Goal: Check status: Check status

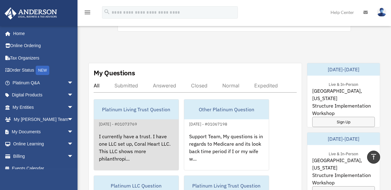
scroll to position [316, 0]
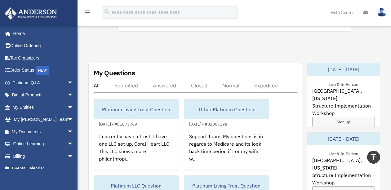
click at [128, 83] on div "Submitted" at bounding box center [126, 85] width 24 height 6
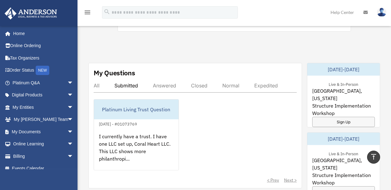
click at [127, 82] on div "Submitted" at bounding box center [126, 85] width 24 height 6
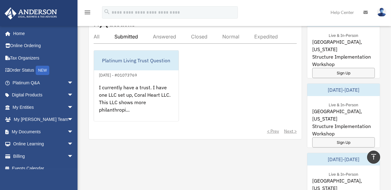
scroll to position [366, 0]
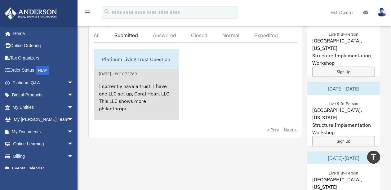
click at [160, 72] on link "Platinum Living Trust Question August 11, 2025 - #01073769 I currently have a t…" at bounding box center [136, 84] width 85 height 71
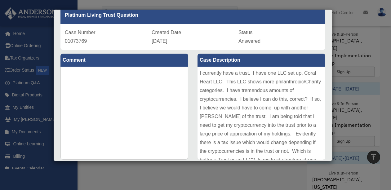
scroll to position [33, 0]
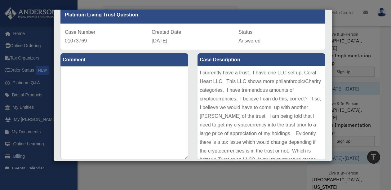
click at [296, 99] on div "I currently have a trust. I have one LLC set up, Coral Heart LLC. This LLC show…" at bounding box center [262, 112] width 128 height 93
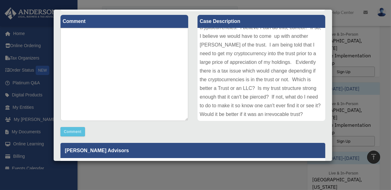
scroll to position [72, 0]
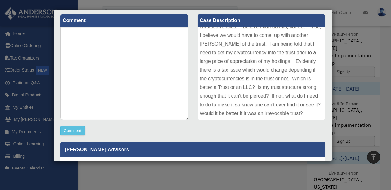
click at [254, 112] on div "I currently have a trust. I have one LLC set up, Coral Heart LLC. This LLC show…" at bounding box center [262, 73] width 128 height 93
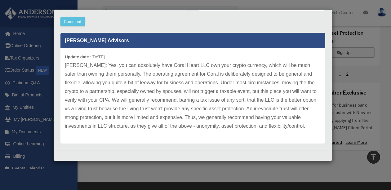
scroll to position [587, 0]
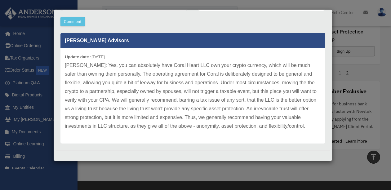
click at [363, 58] on div "Case Detail × Platinum Living Trust Question Case Number 01073769 Created Date …" at bounding box center [195, 95] width 391 height 190
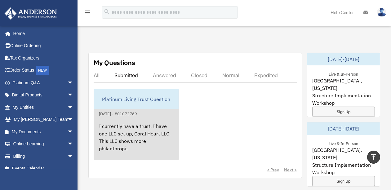
scroll to position [321, 0]
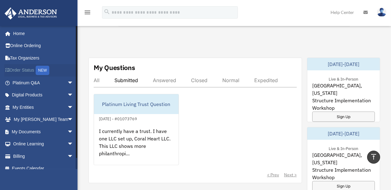
click at [45, 70] on div "NEW" at bounding box center [43, 70] width 14 height 9
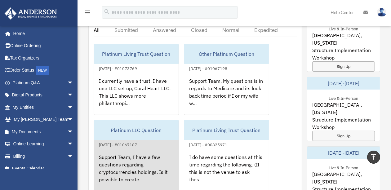
scroll to position [369, 0]
